Goal: Complete application form

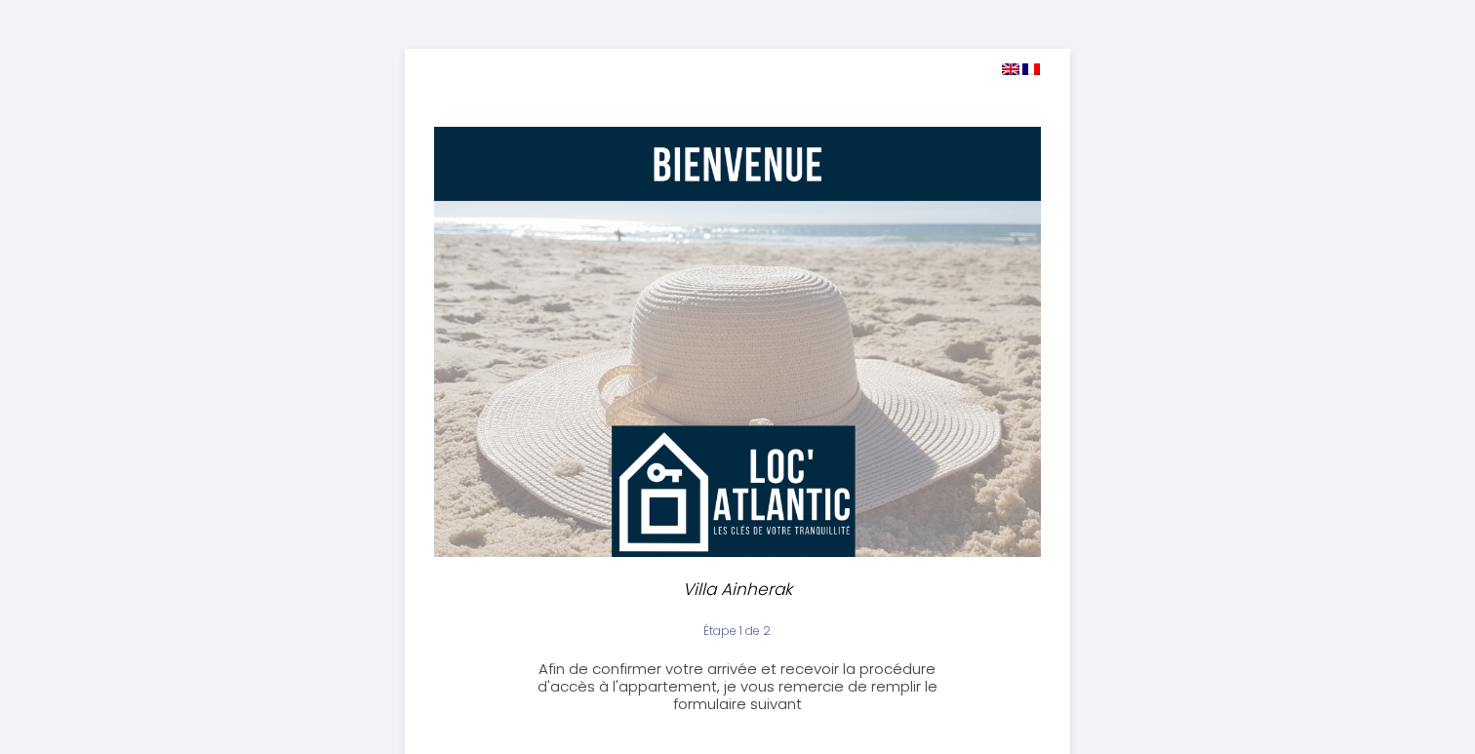
select select
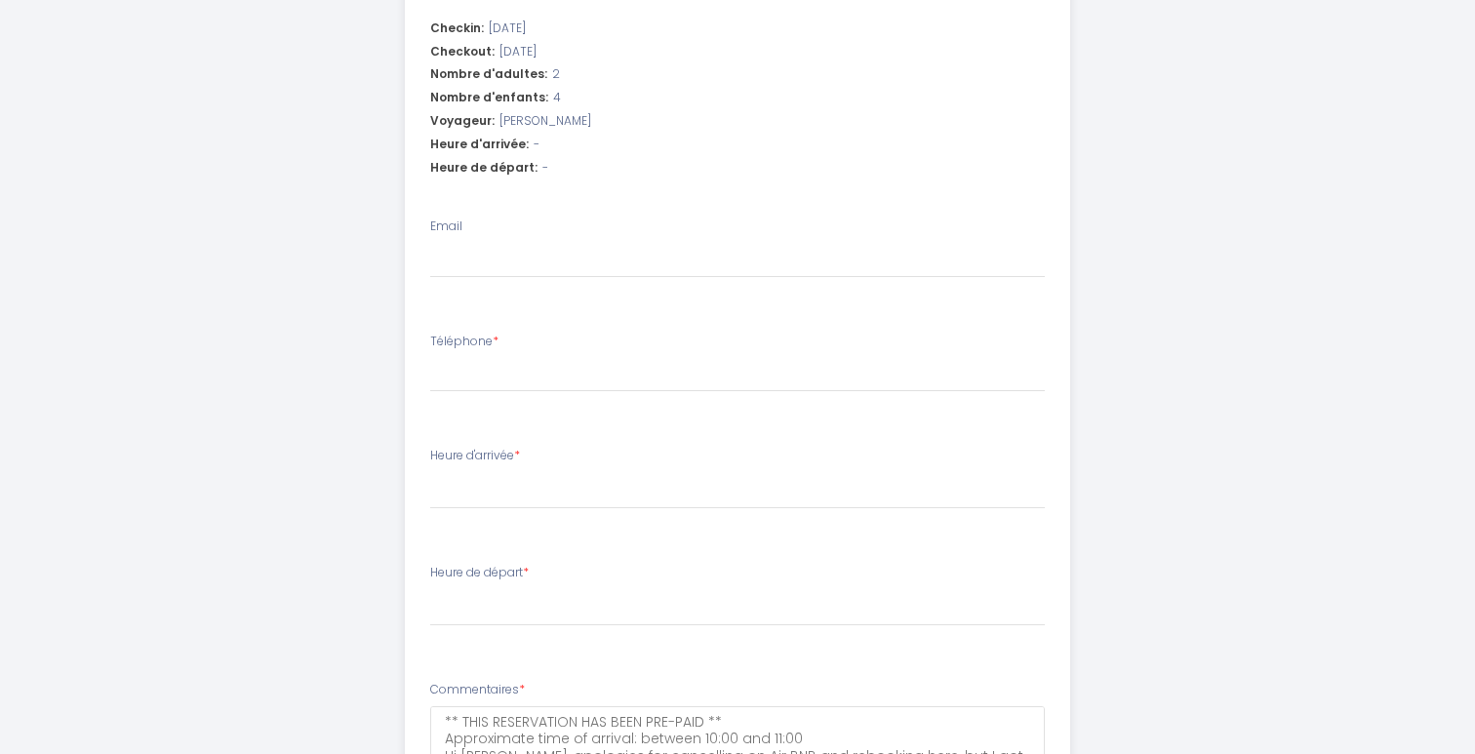
scroll to position [738, 0]
drag, startPoint x: 430, startPoint y: 447, endPoint x: 520, endPoint y: 404, distance: 99.5
click at [520, 404] on ul "Checkin: [DATE] Checkout: [DATE] Nombre d'adultes: 2 Nombre d'enfants: 4 Voyage…" at bounding box center [738, 433] width 664 height 848
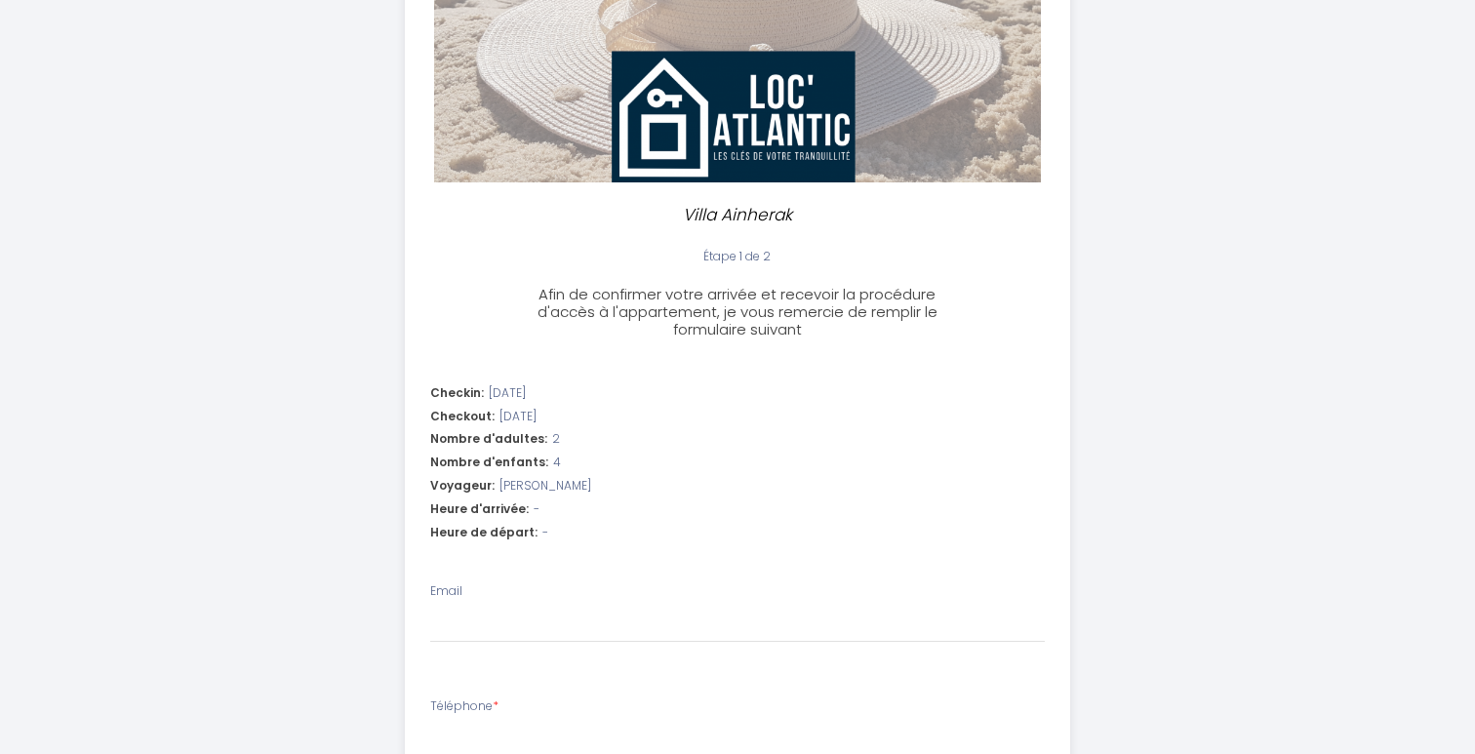
scroll to position [512, 0]
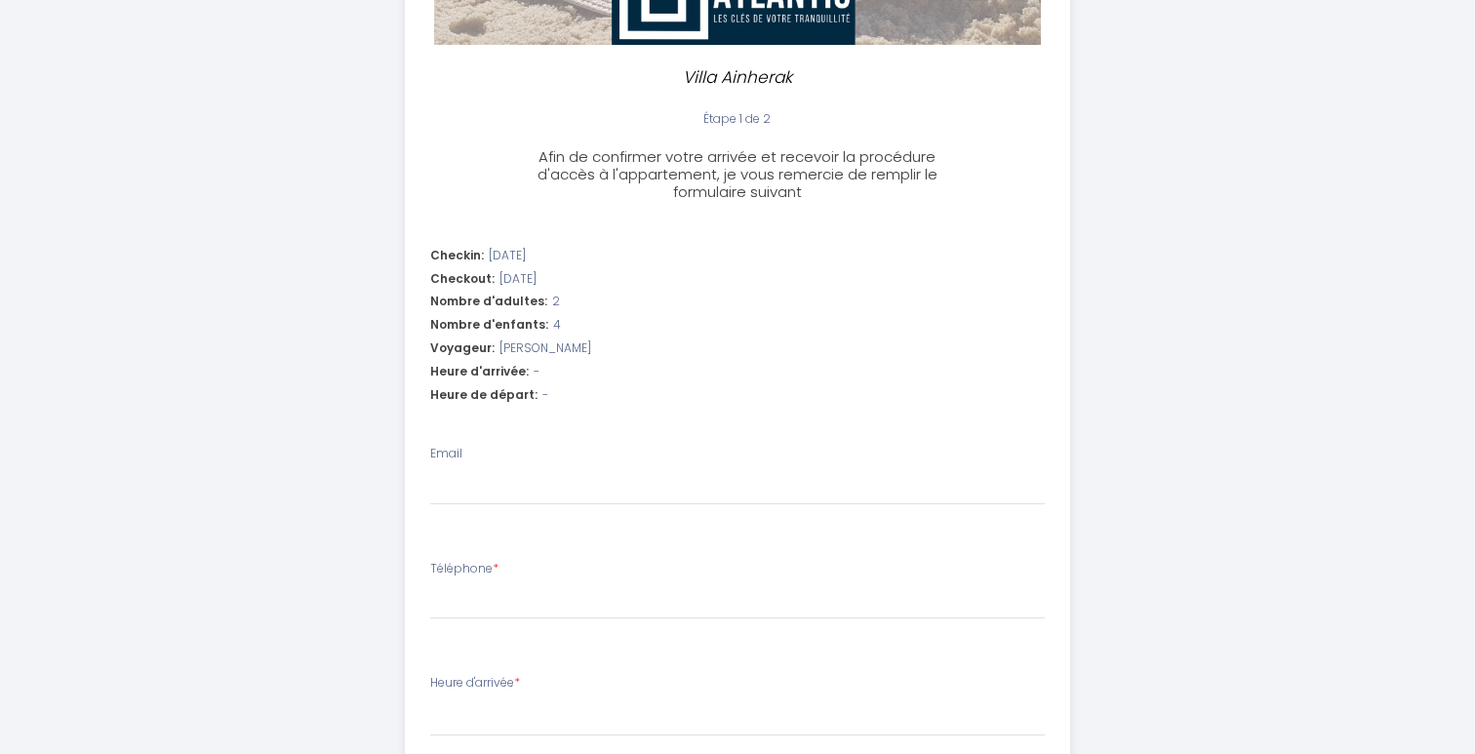
click at [562, 445] on div "Email" at bounding box center [737, 475] width 615 height 60
drag, startPoint x: 431, startPoint y: 672, endPoint x: 519, endPoint y: 678, distance: 88.0
click at [519, 678] on label "Heure d'arrivée *" at bounding box center [475, 683] width 90 height 19
click at [519, 699] on select "17:00 17:30 18:00 18:30 19:00 19:30 20:00 20:30 21:00 21:30 22:00 22:30 23:00 2…" at bounding box center [737, 717] width 615 height 37
drag, startPoint x: 430, startPoint y: 674, endPoint x: 519, endPoint y: 679, distance: 88.9
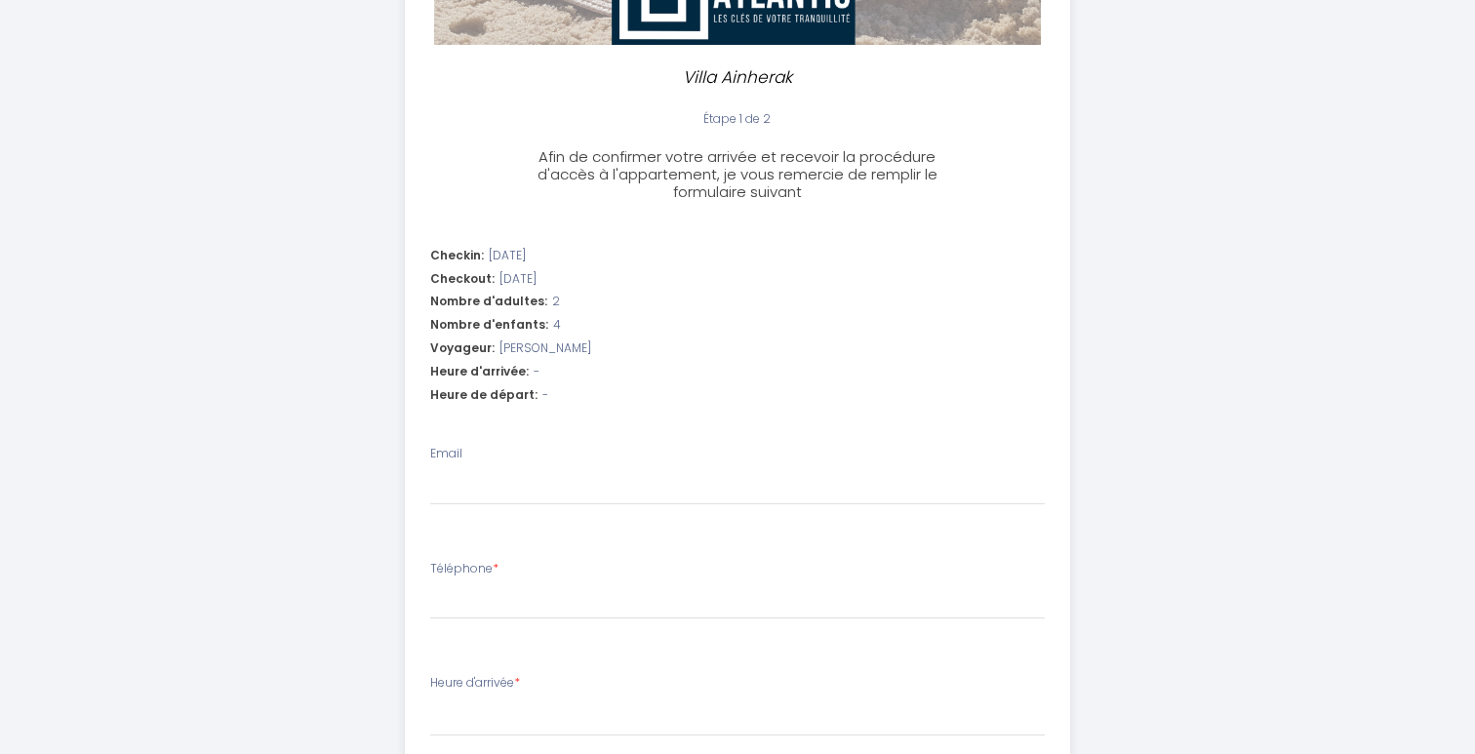
click at [519, 681] on label "Heure d'arrivée *" at bounding box center [475, 683] width 90 height 19
click at [519, 699] on select "17:00 17:30 18:00 18:30 19:00 19:30 20:00 20:30 21:00 21:30 22:00 22:30 23:00 2…" at bounding box center [737, 717] width 615 height 37
type input "[EMAIL_ADDRESS][DOMAIN_NAME]"
select select
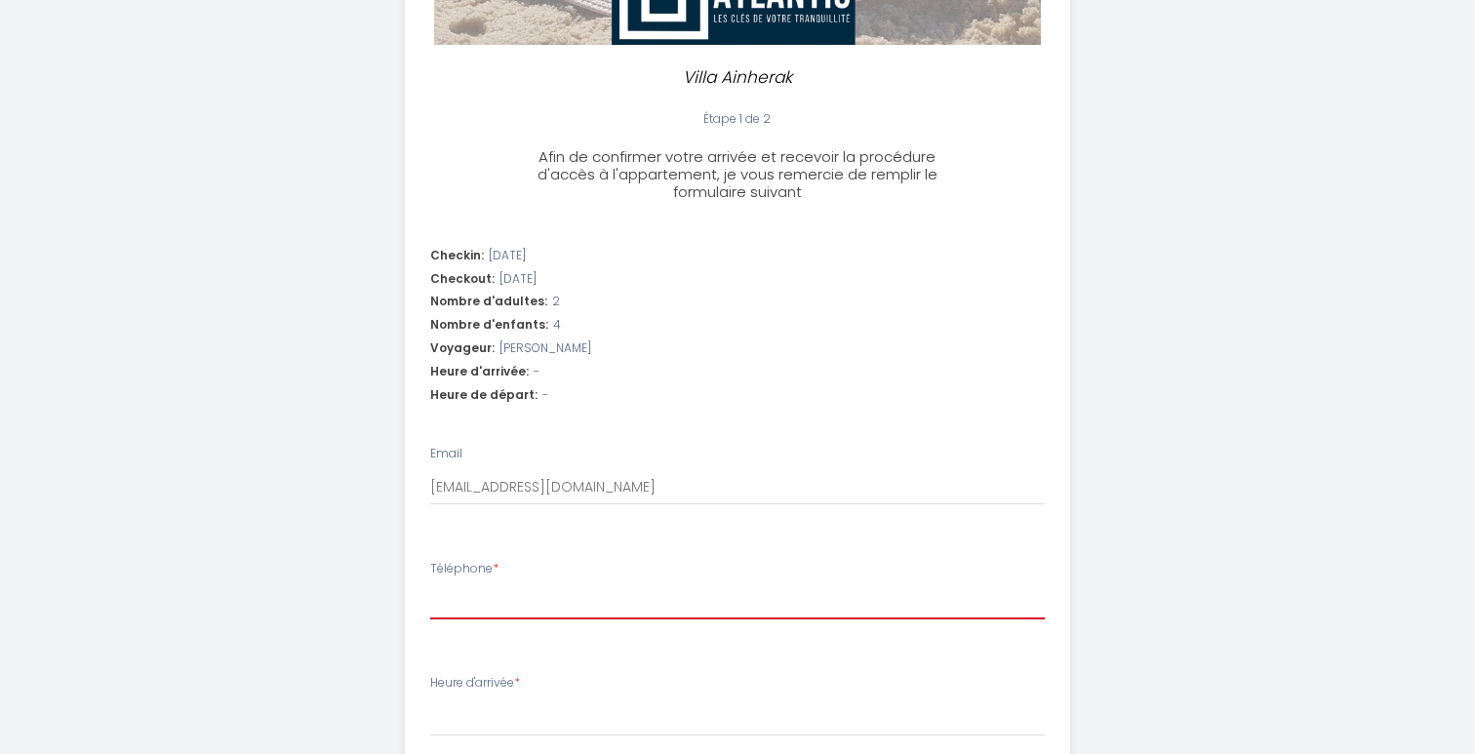
type input "+"
select select
type input "+4"
select select
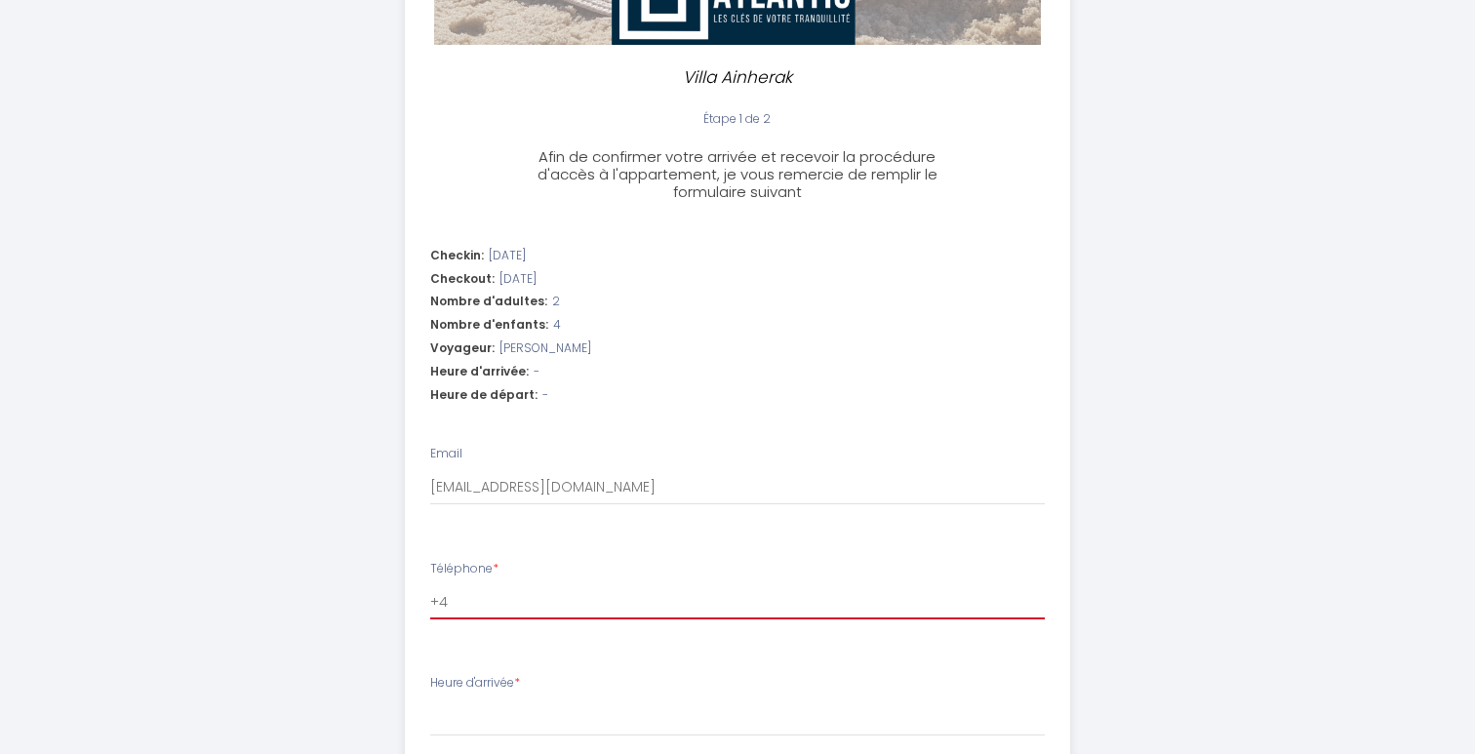
select select
type input "+44"
select select
type input "+447"
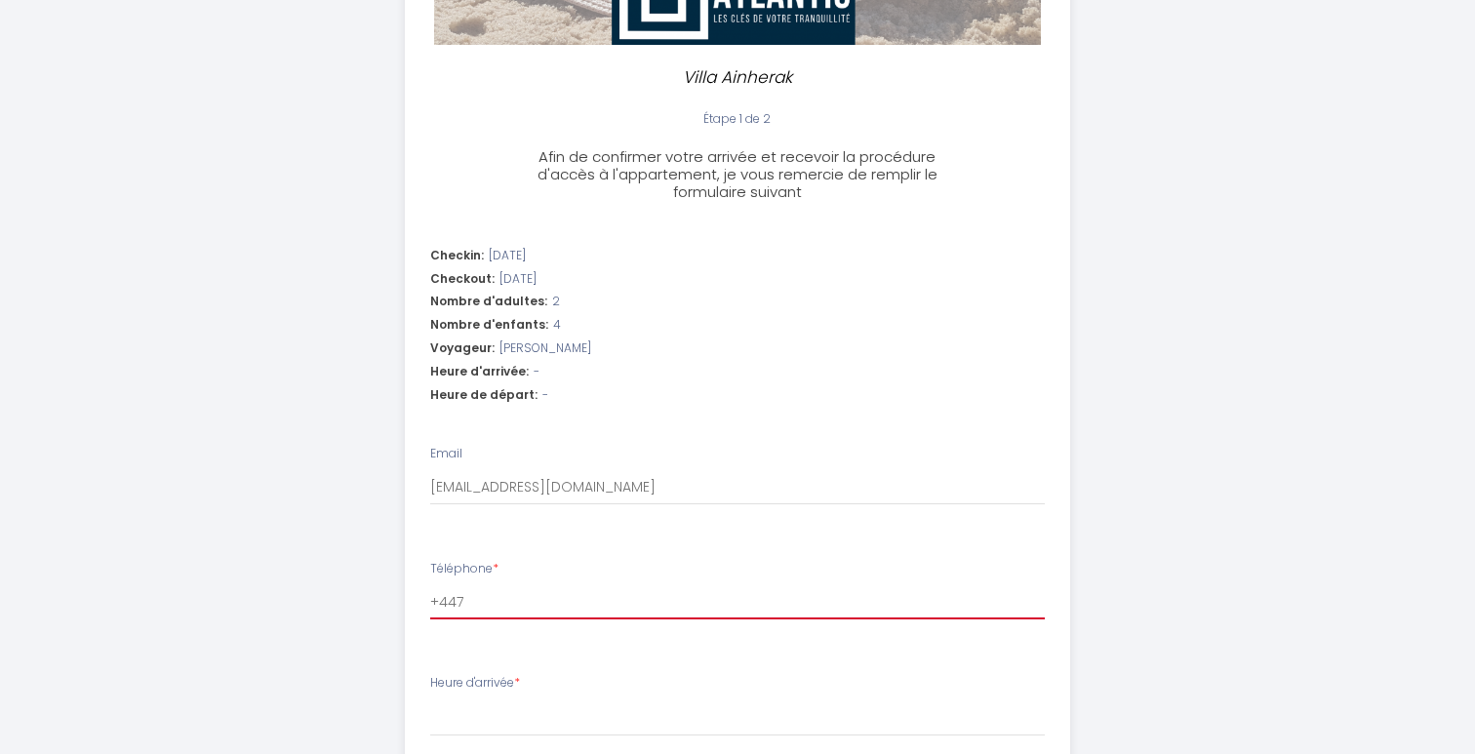
select select
type input "+4477"
select select
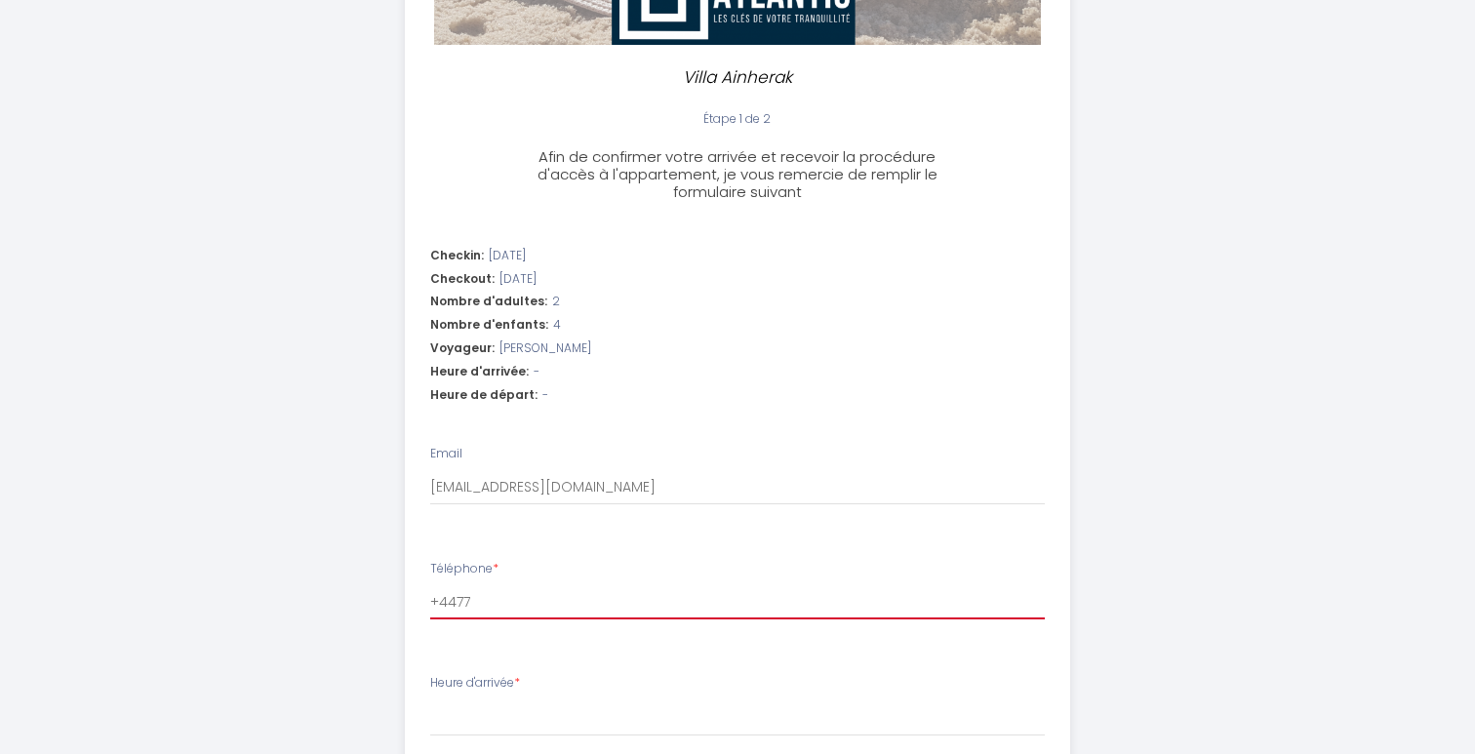
type input "+44773"
select select
type input "+447733"
select select
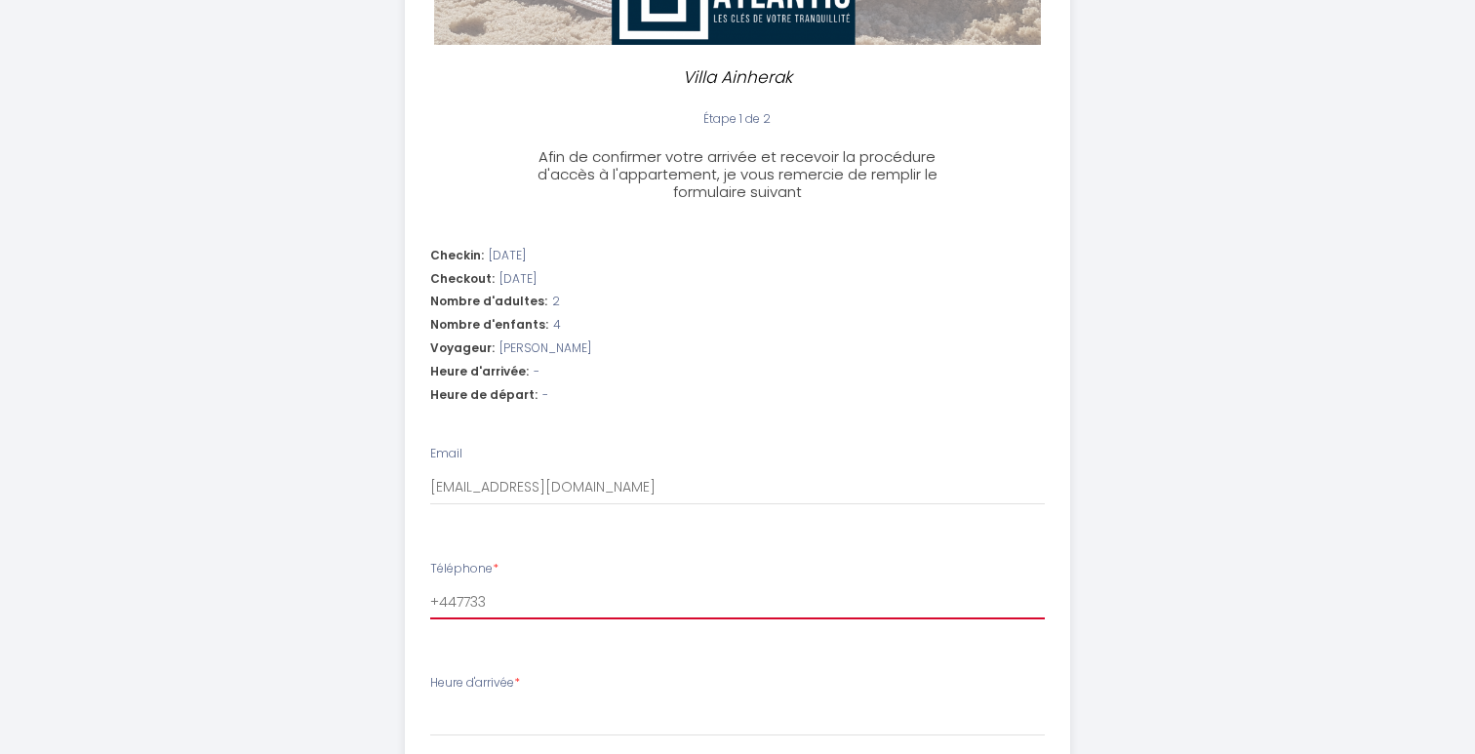
select select
type input "+4477330"
select select
type input "+44773301"
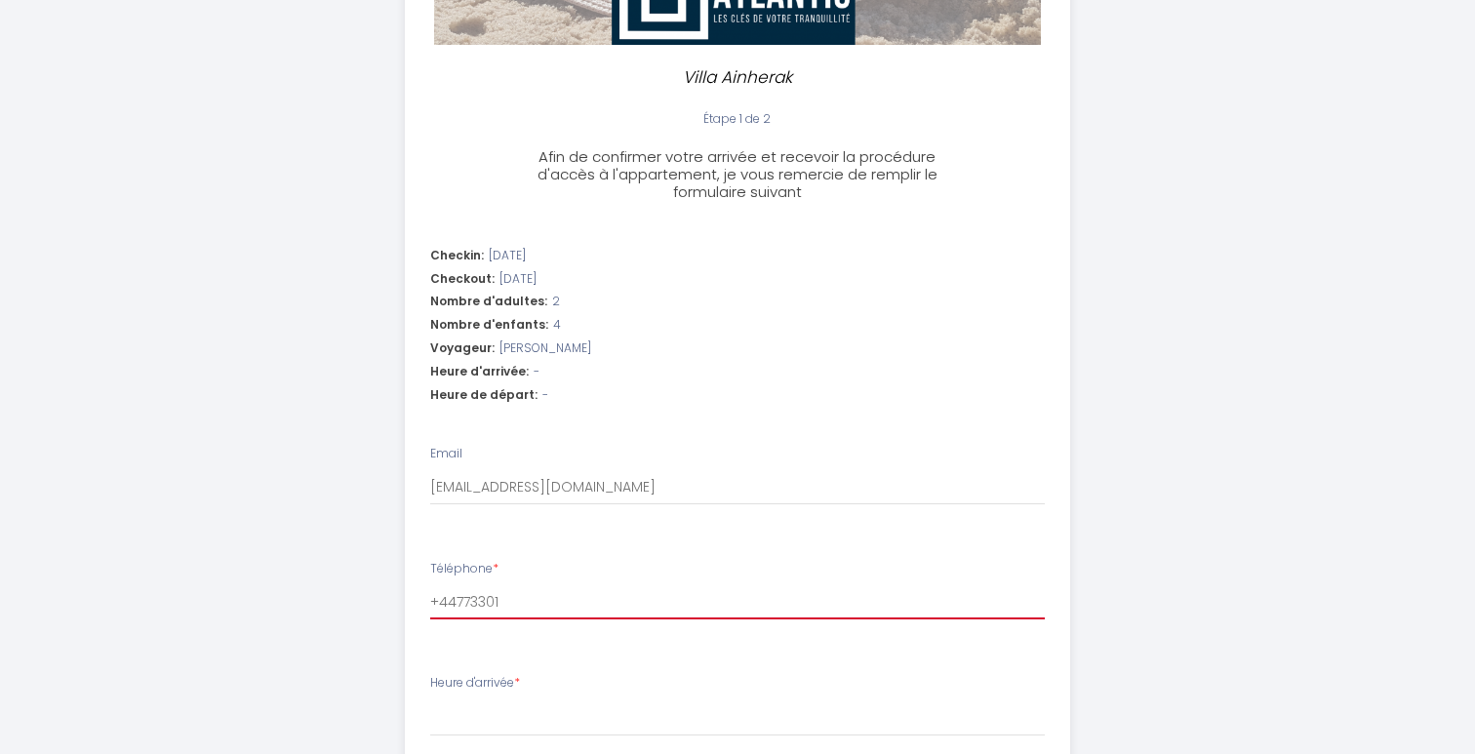
select select
type input "[PHONE_NUMBER]"
select select
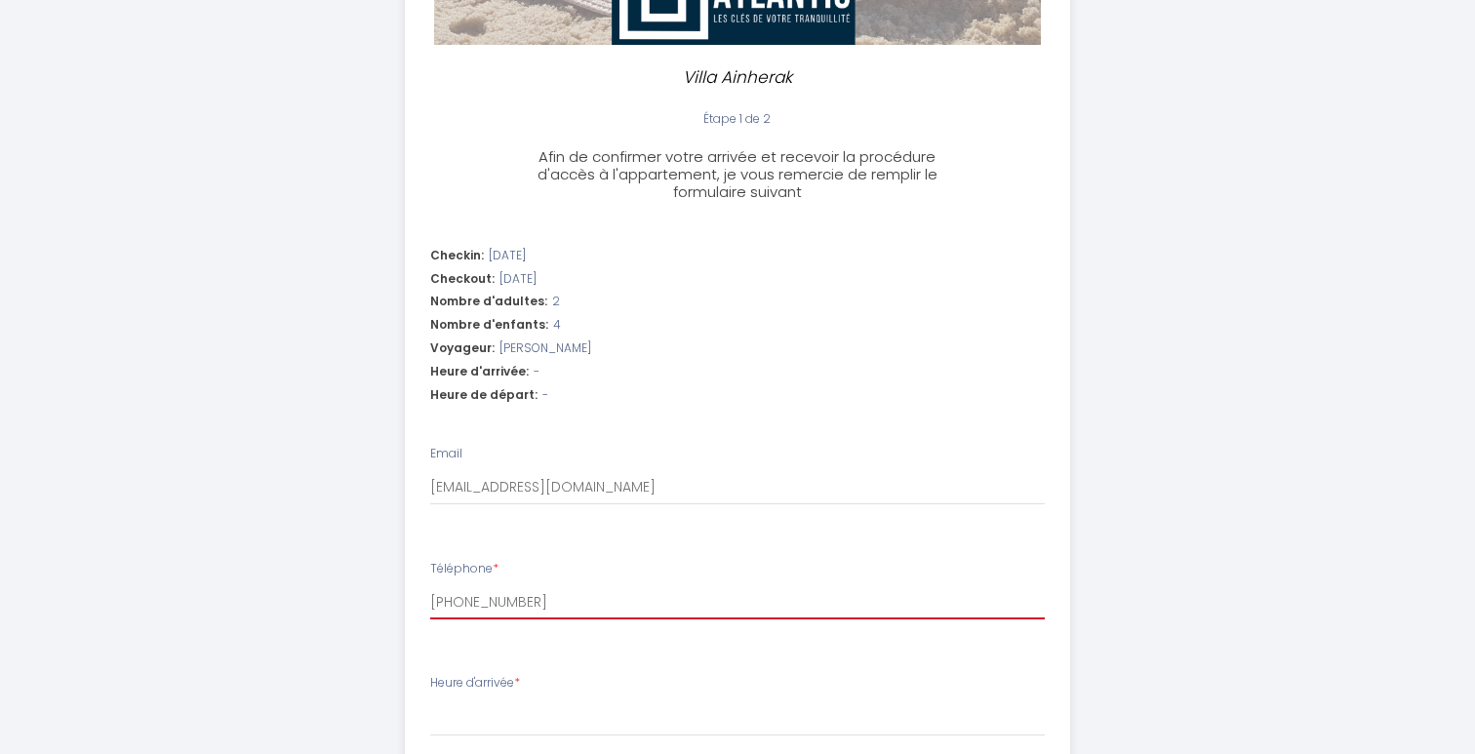
type input "[PHONE_NUMBER]"
select select
type input "[PHONE_NUMBER]"
select select
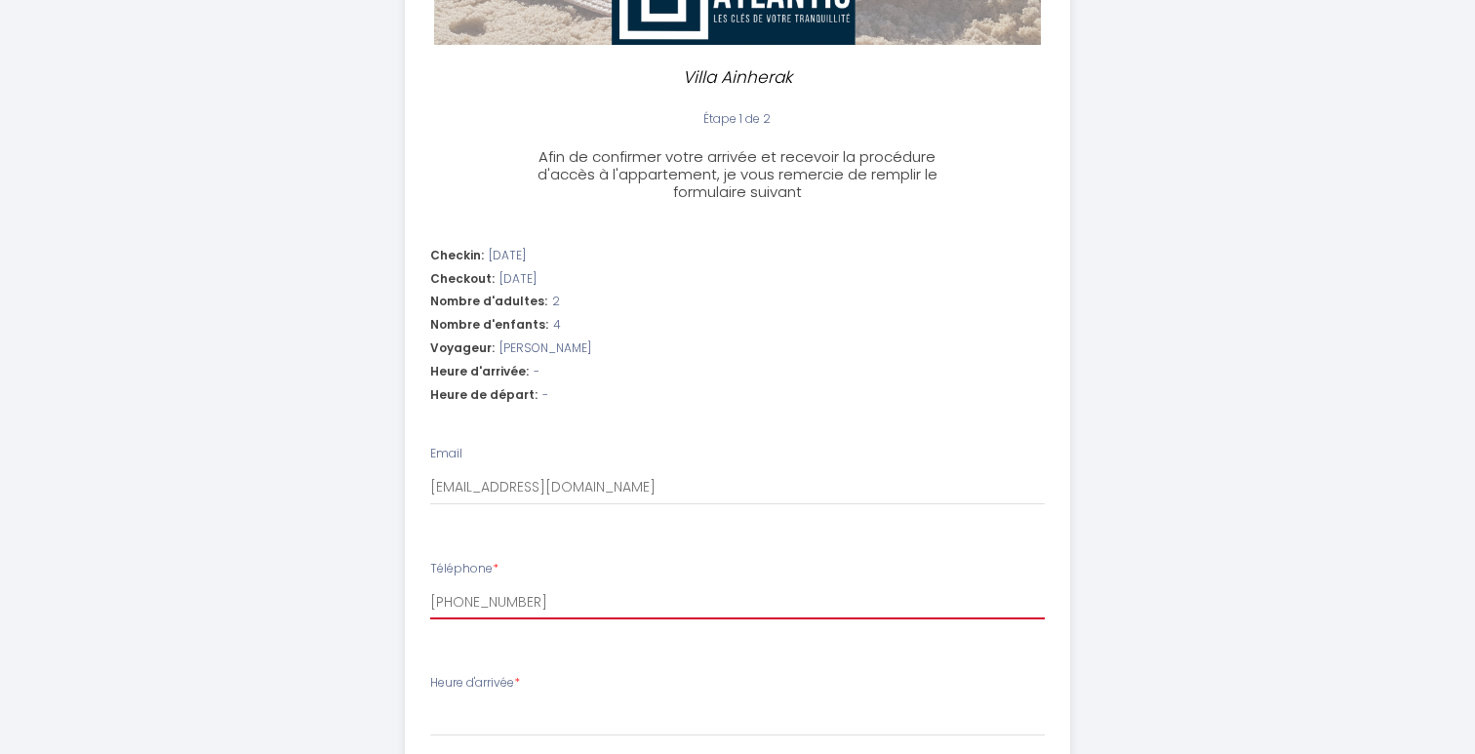
select select
type input "[PHONE_NUMBER]"
select select
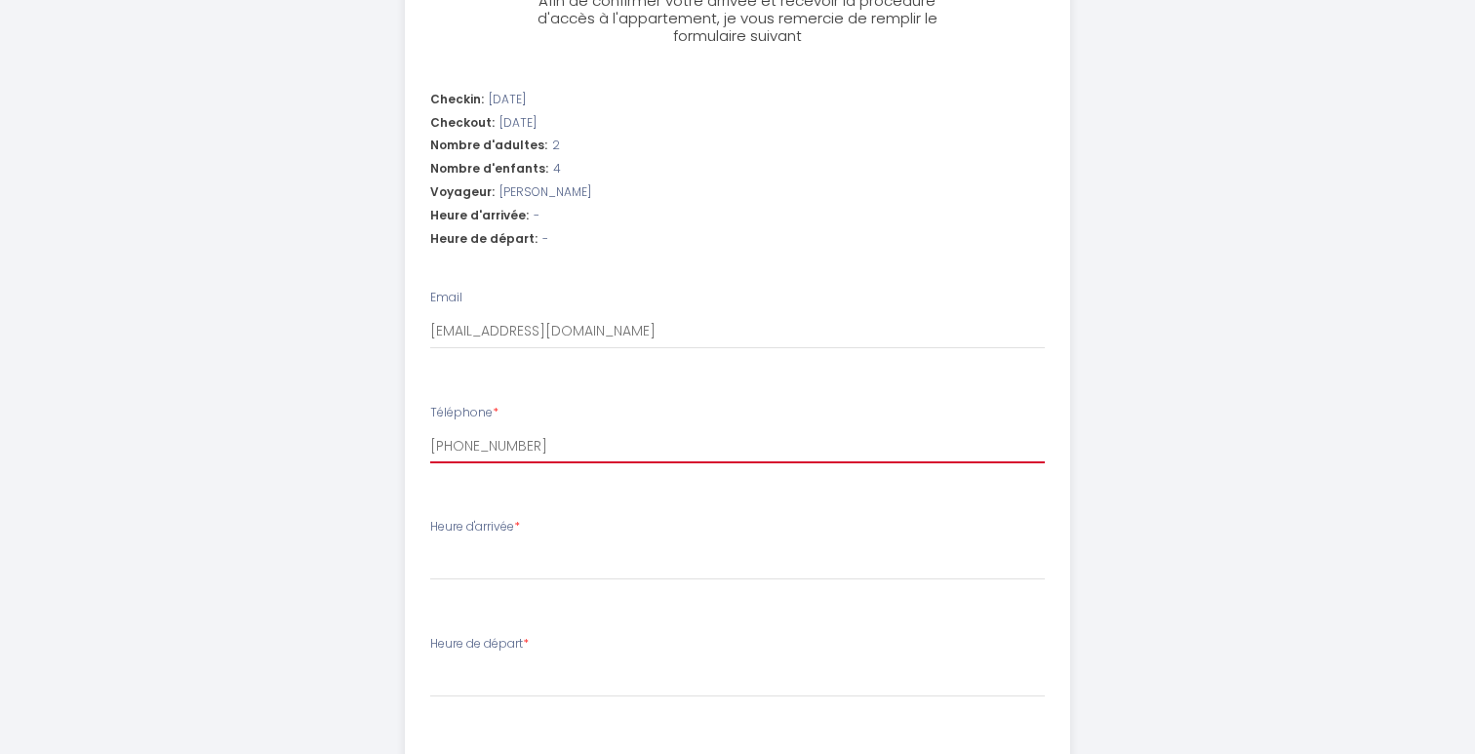
scroll to position [684, 0]
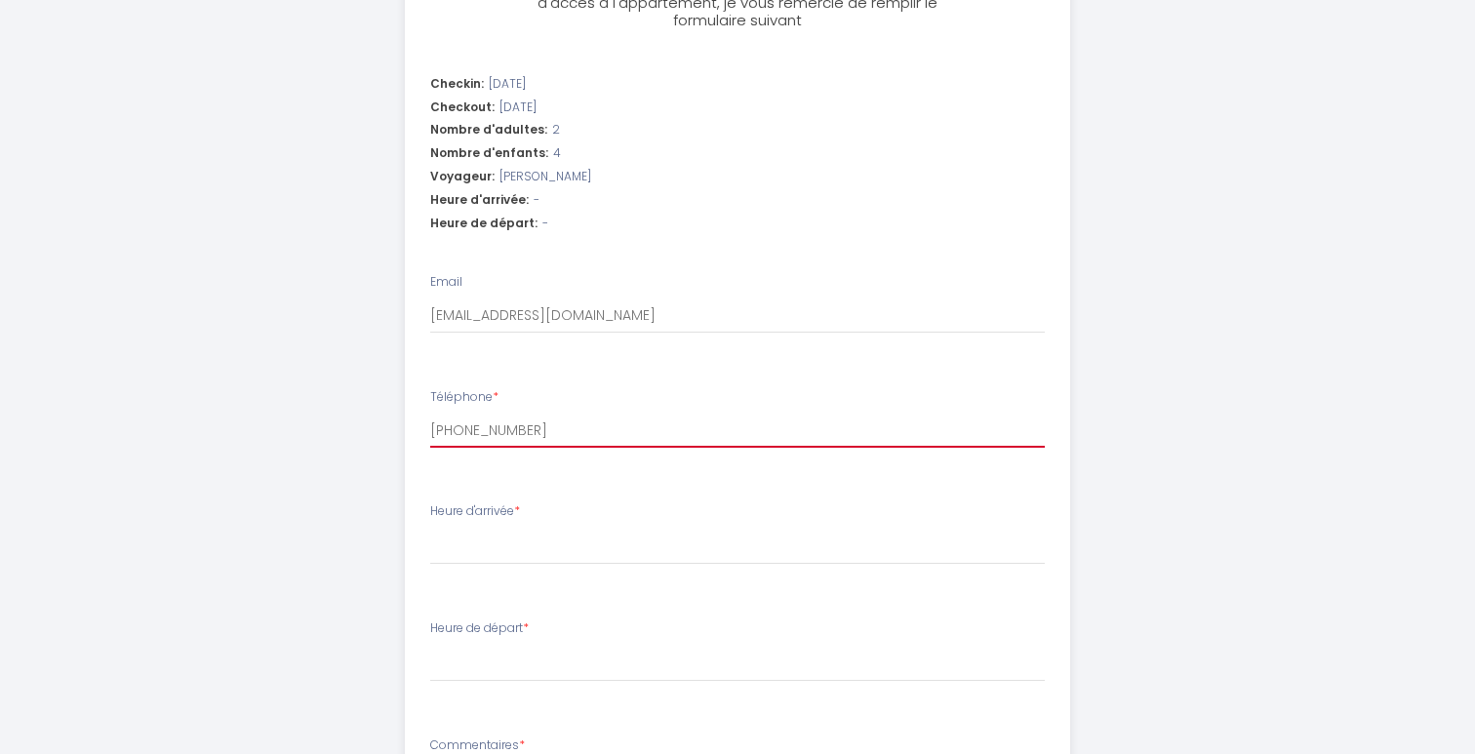
type input "[PHONE_NUMBER]"
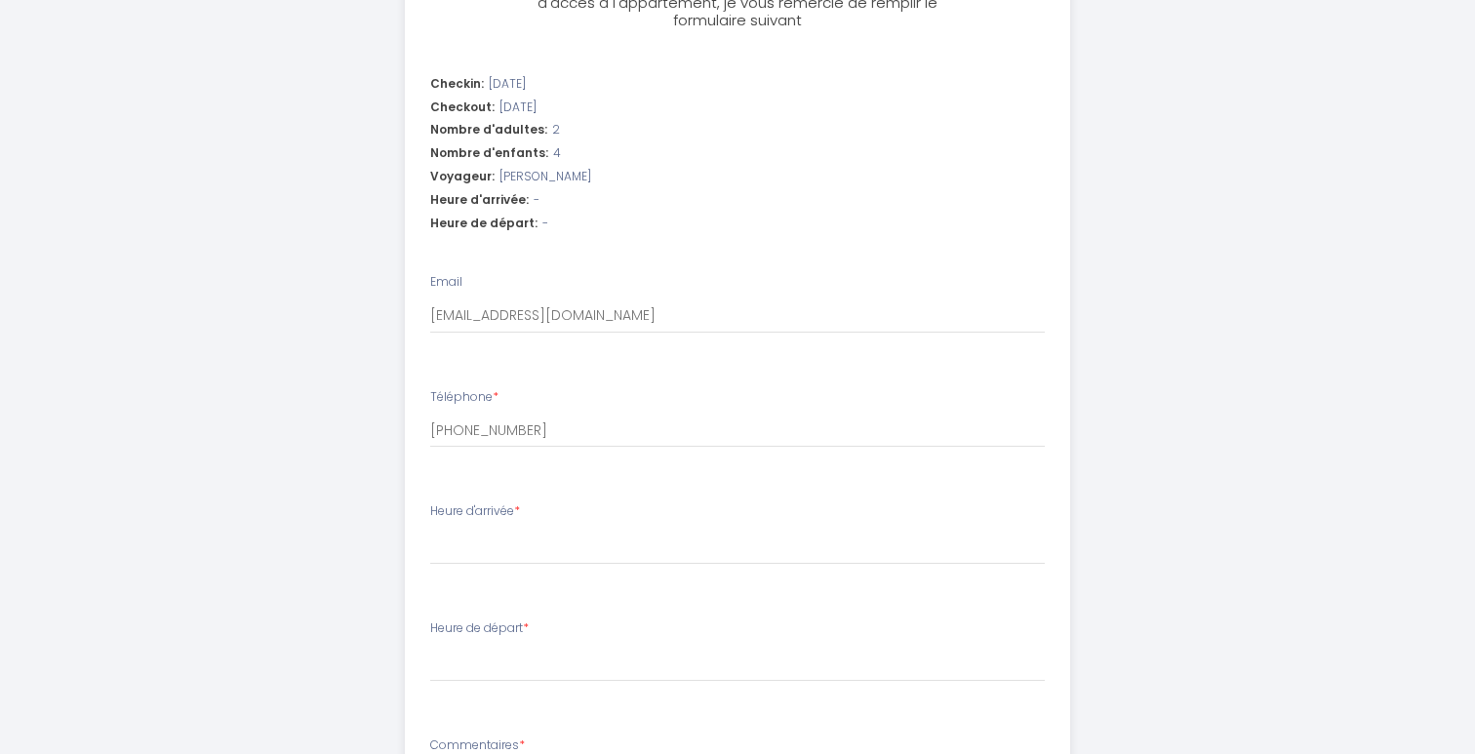
drag, startPoint x: 430, startPoint y: 502, endPoint x: 516, endPoint y: 503, distance: 85.8
click at [516, 503] on label "Heure d'arrivée *" at bounding box center [475, 511] width 90 height 19
click at [516, 528] on select "17:00 17:30 18:00 18:30 19:00 19:30 20:00 20:30 21:00 21:30 22:00 22:30 23:00 2…" at bounding box center [737, 546] width 615 height 37
drag, startPoint x: 430, startPoint y: 501, endPoint x: 515, endPoint y: 500, distance: 84.9
click at [515, 502] on label "Heure d'arrivée *" at bounding box center [475, 511] width 90 height 19
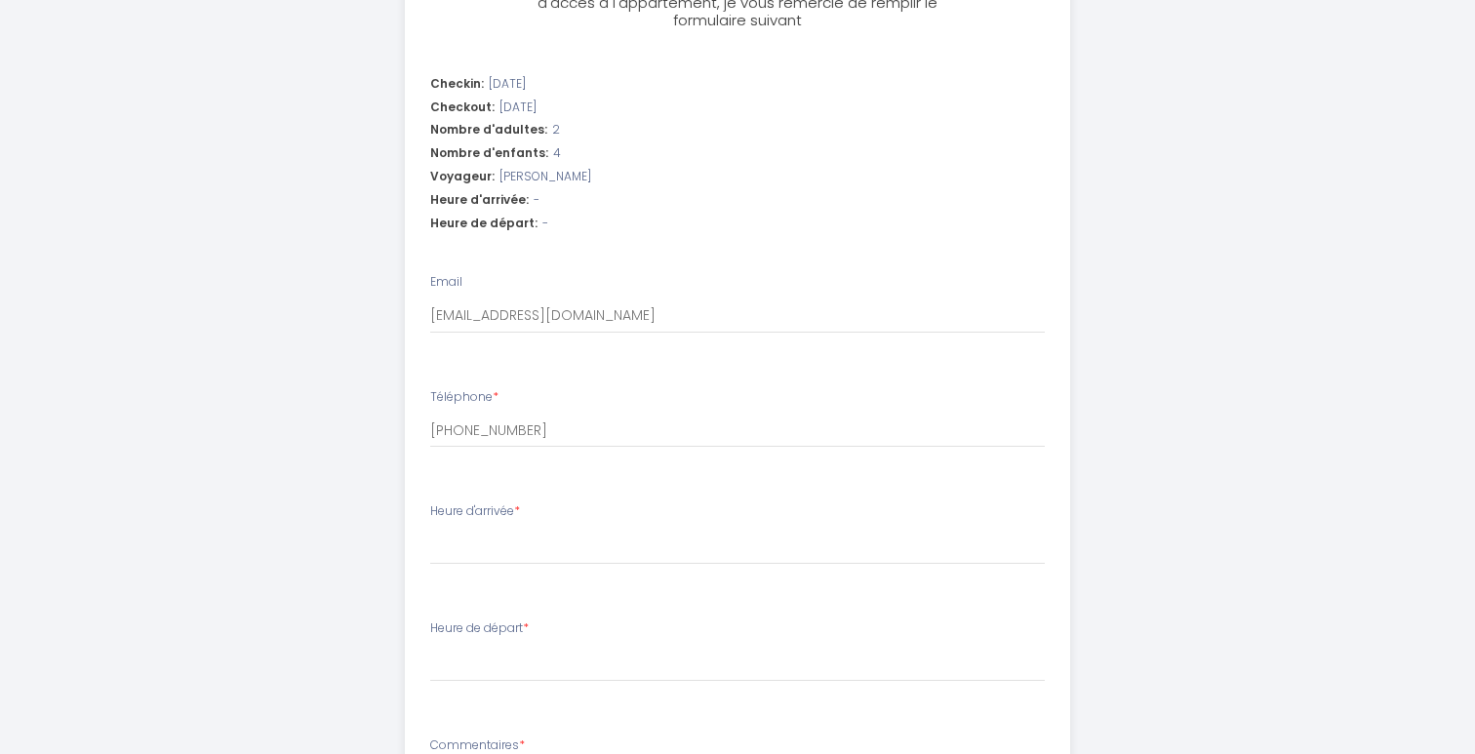
click at [515, 528] on select "17:00 17:30 18:00 18:30 19:00 19:30 20:00 20:30 21:00 21:30 22:00 22:30 23:00 2…" at bounding box center [737, 546] width 615 height 37
select select "17:00"
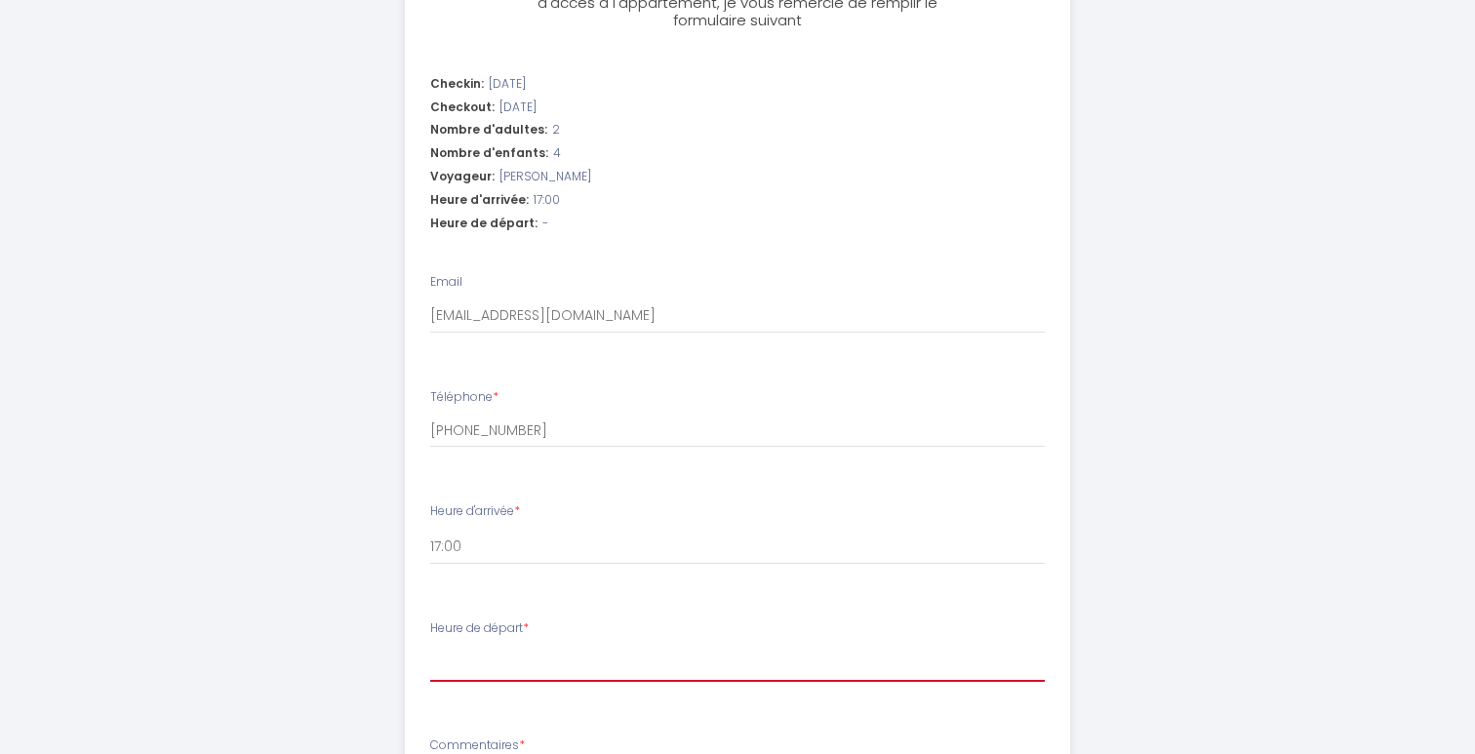
select select "10:00"
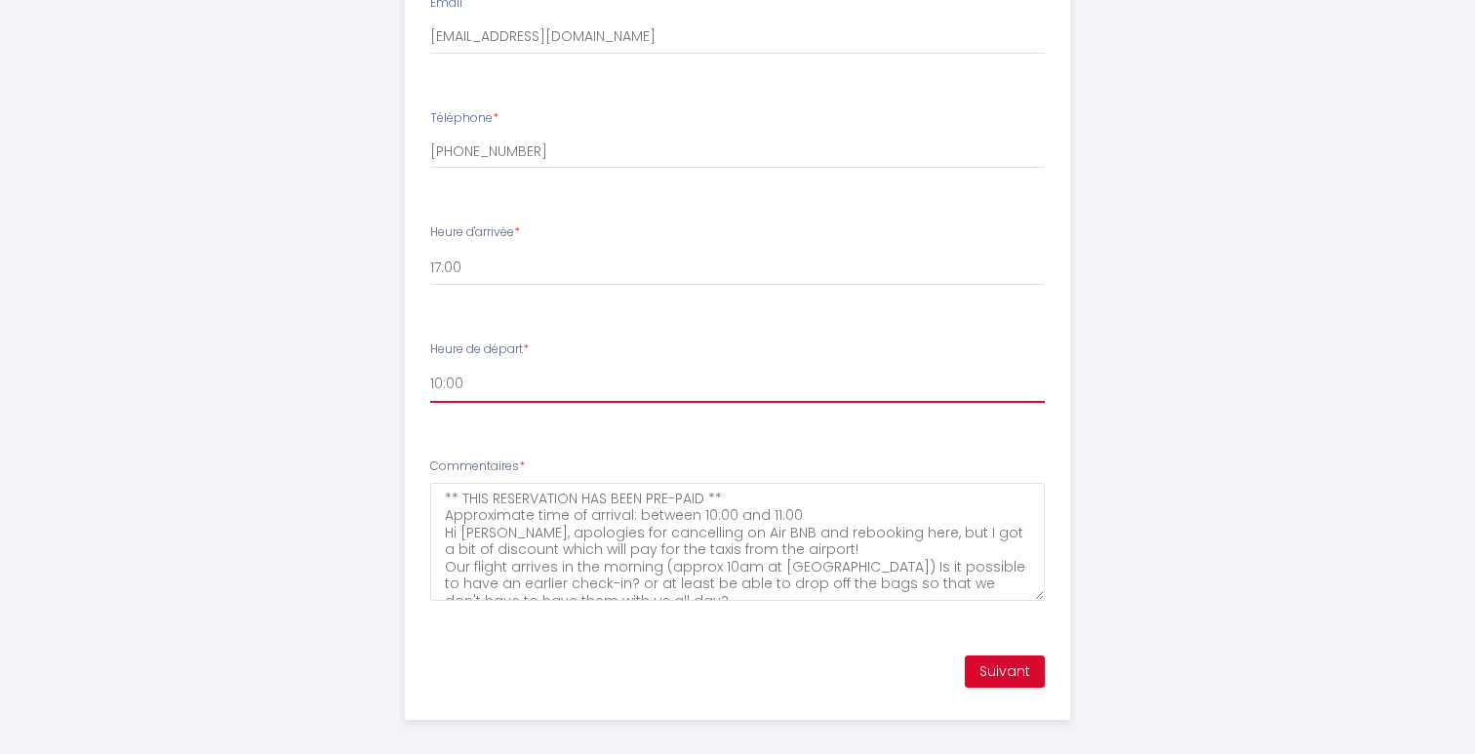
scroll to position [962, 0]
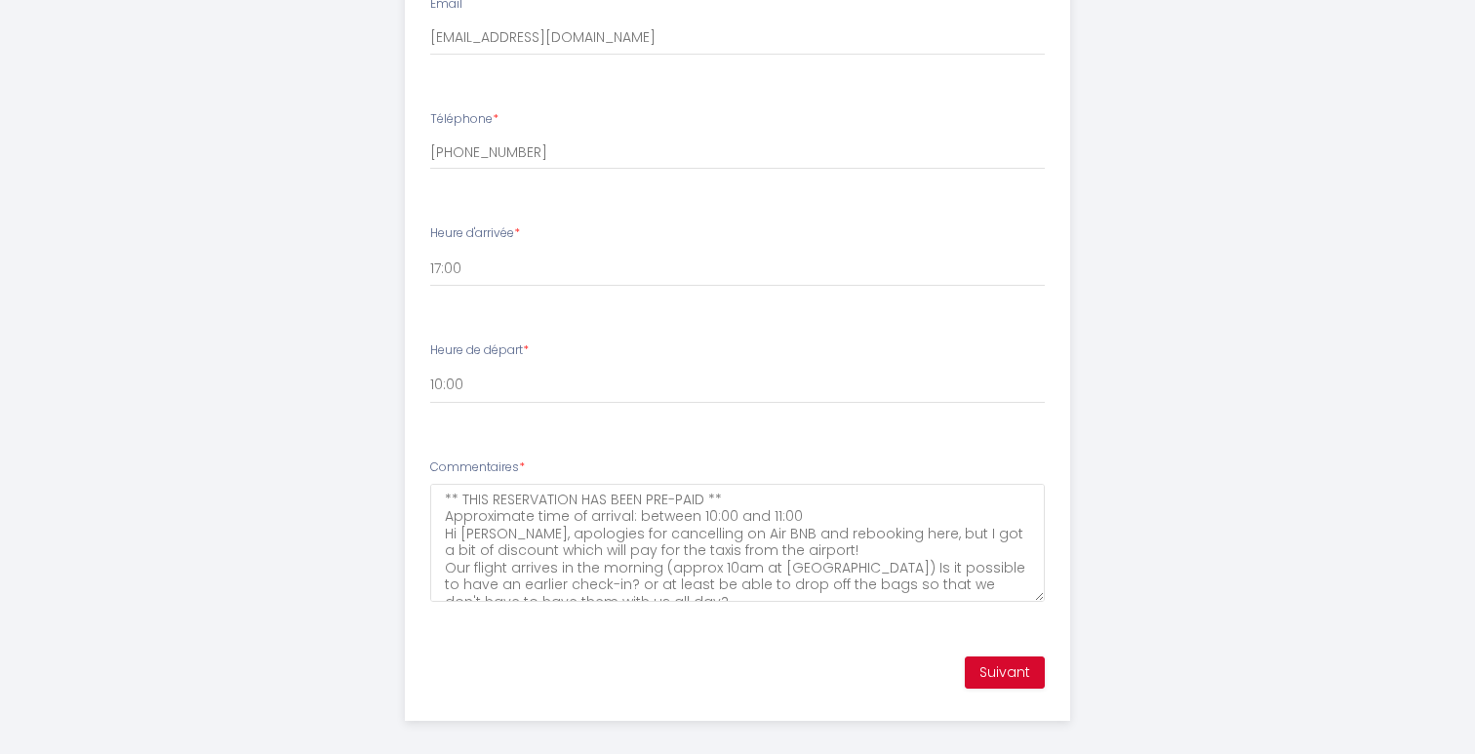
click at [1005, 656] on button "Suivant" at bounding box center [1005, 672] width 80 height 33
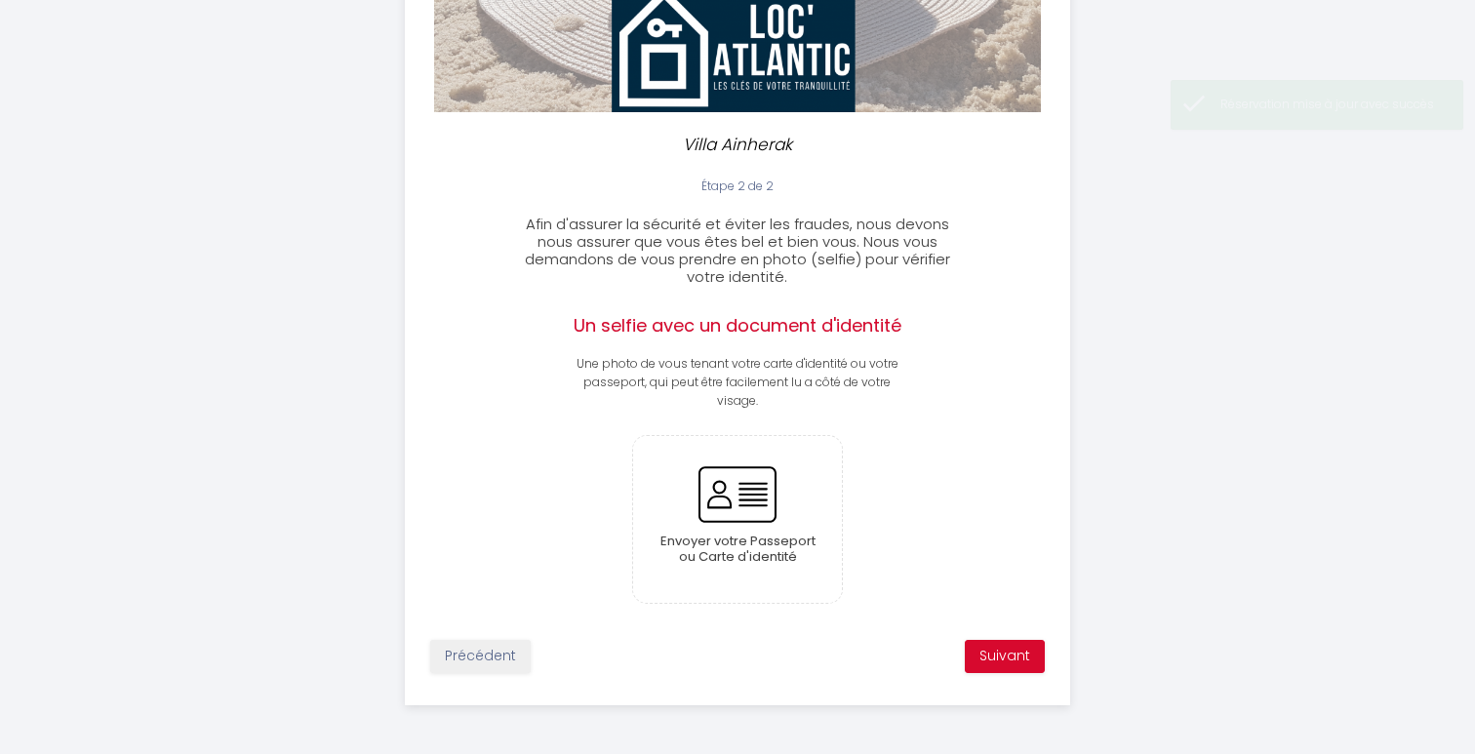
scroll to position [376, 0]
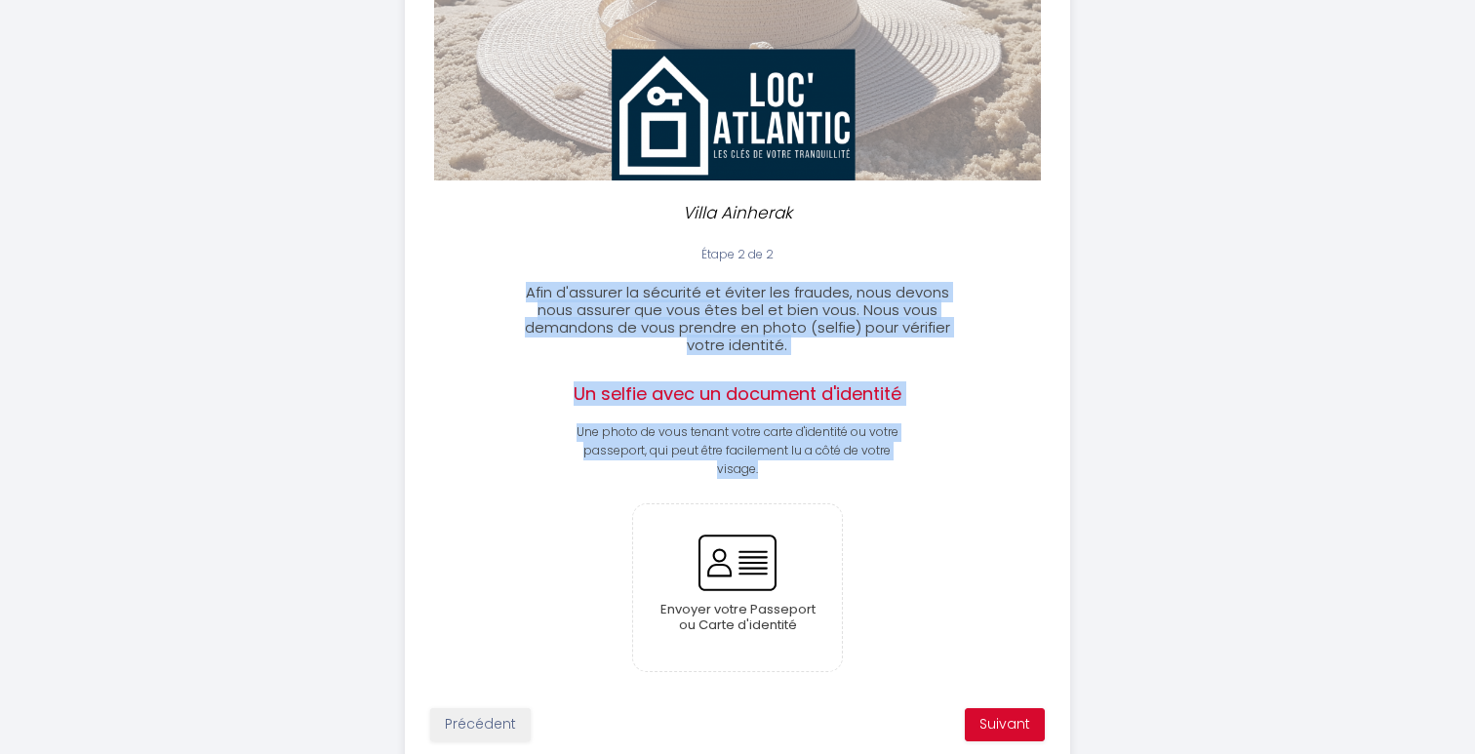
drag, startPoint x: 531, startPoint y: 288, endPoint x: 892, endPoint y: 472, distance: 406.1
click at [892, 472] on div "Étape 2 de 2 Afin d'assurer la sécurité et éviter les fraudes, nous devons nous…" at bounding box center [738, 499] width 664 height 507
copy div "Afin d'assurer la sécurité et éviter les fraudes, nous devons nous assurer que …"
click at [748, 576] on input "file" at bounding box center [738, 587] width 210 height 167
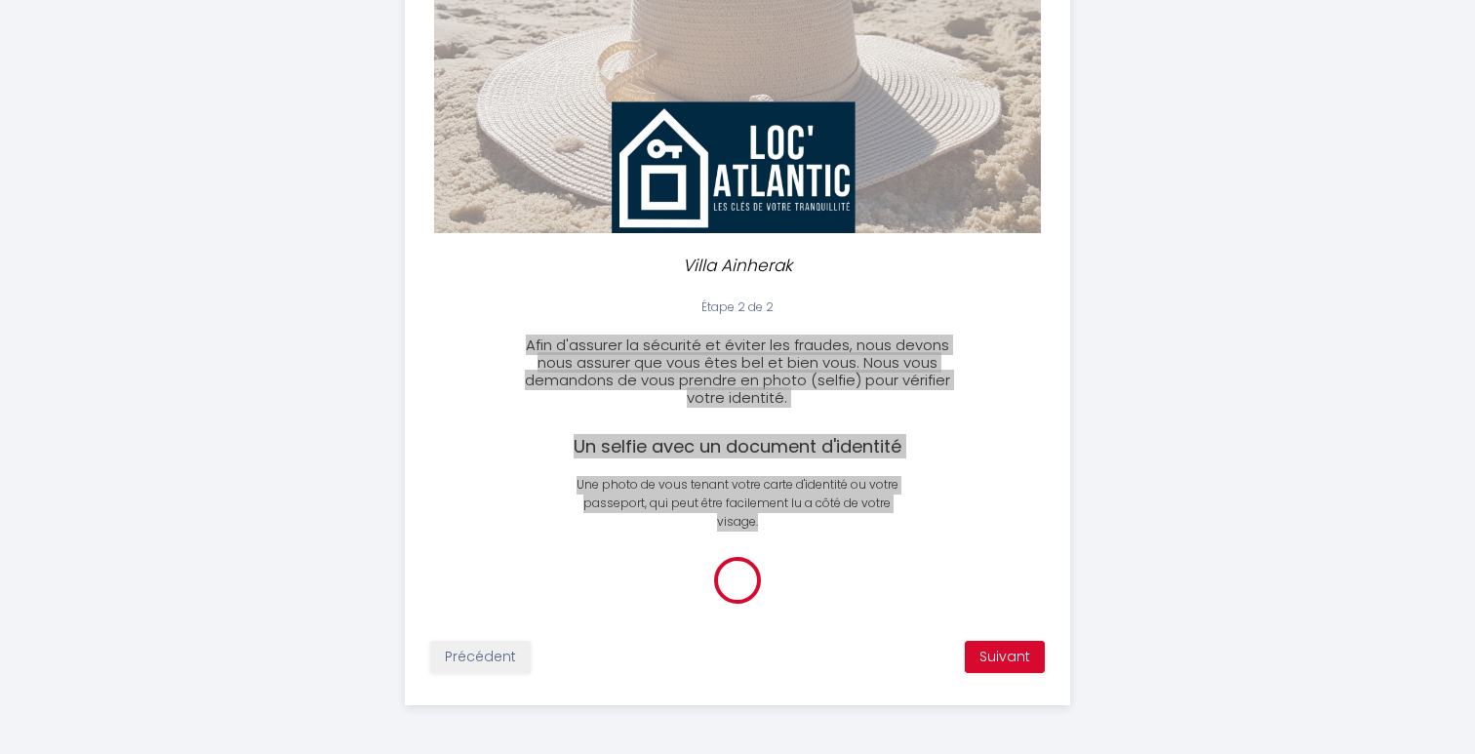
scroll to position [318, 0]
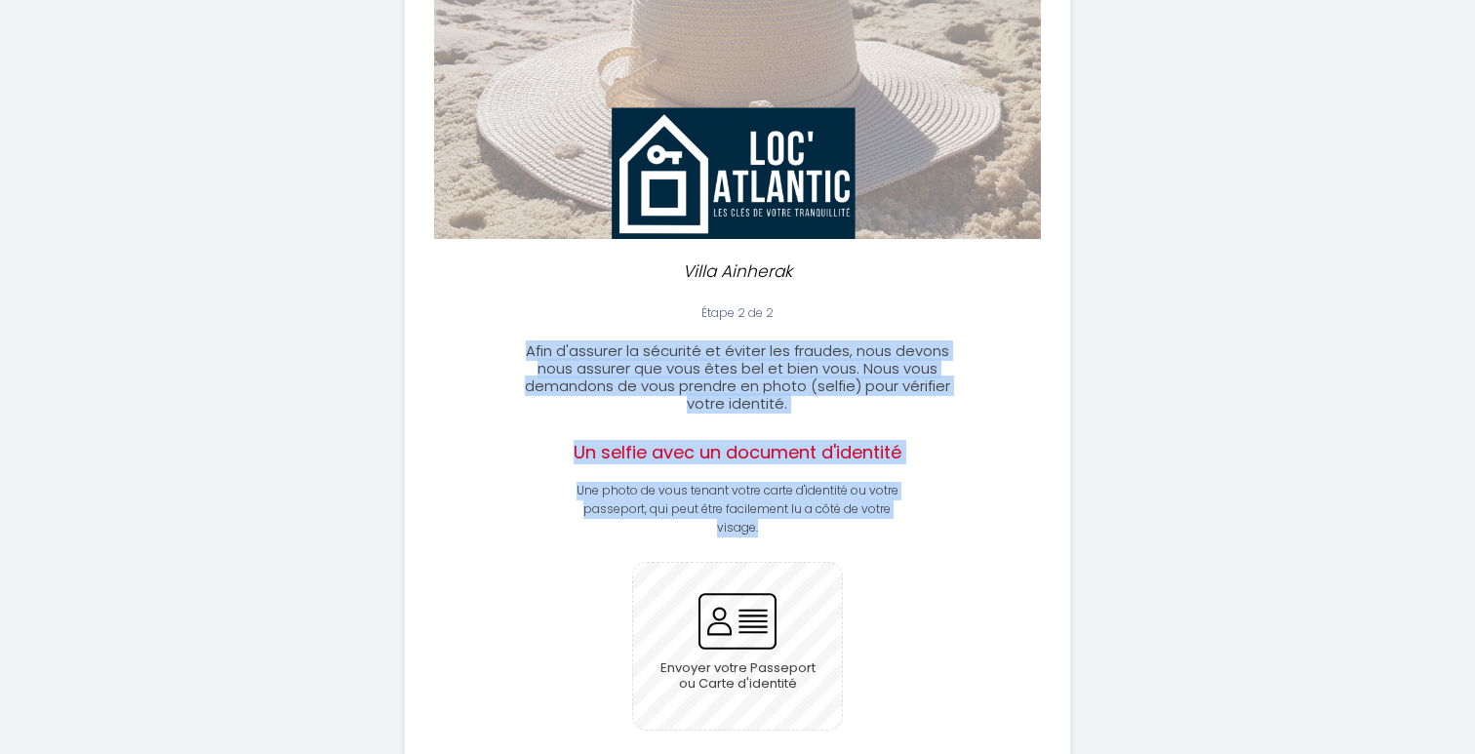
click at [749, 613] on input "file" at bounding box center [738, 646] width 210 height 167
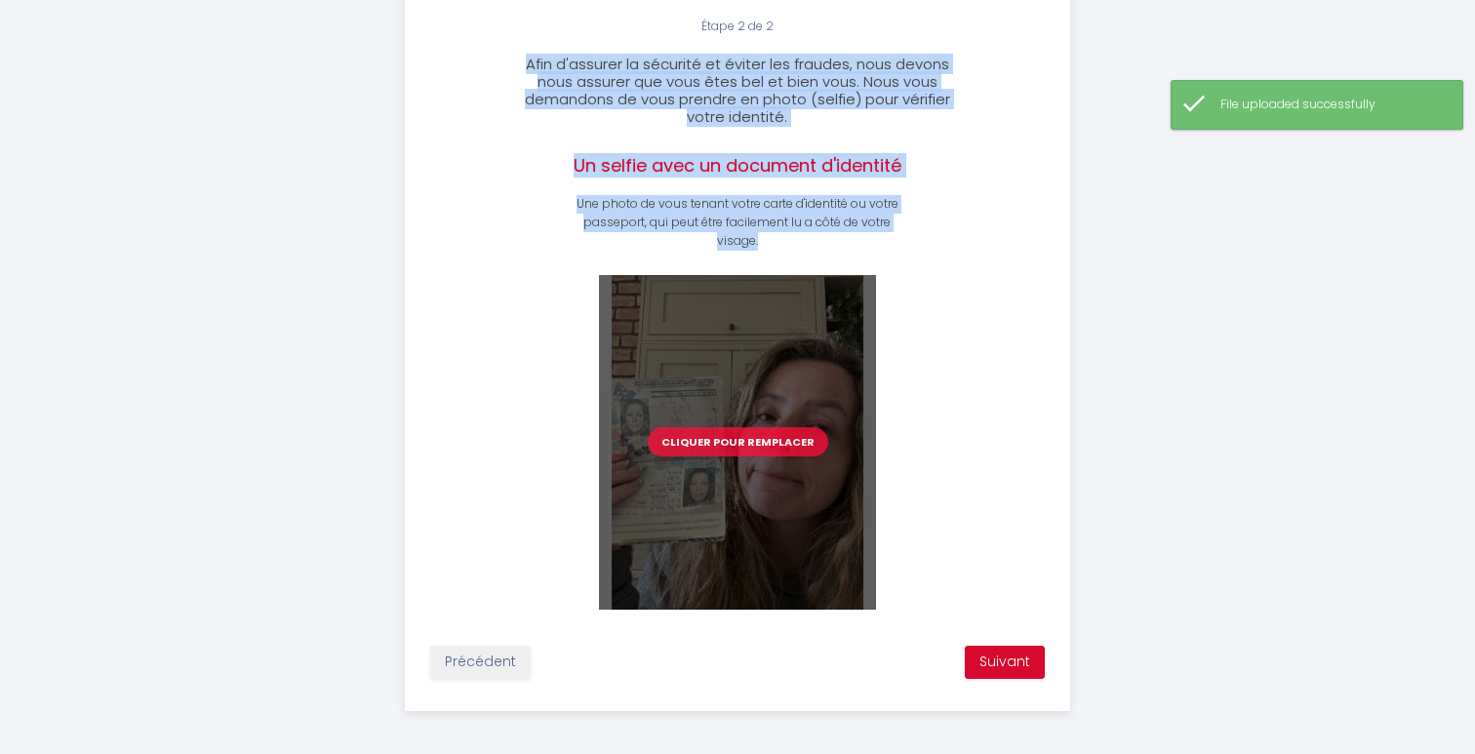
scroll to position [604, 0]
click at [999, 657] on button "Suivant" at bounding box center [1005, 663] width 80 height 33
